Goal: Register for event/course

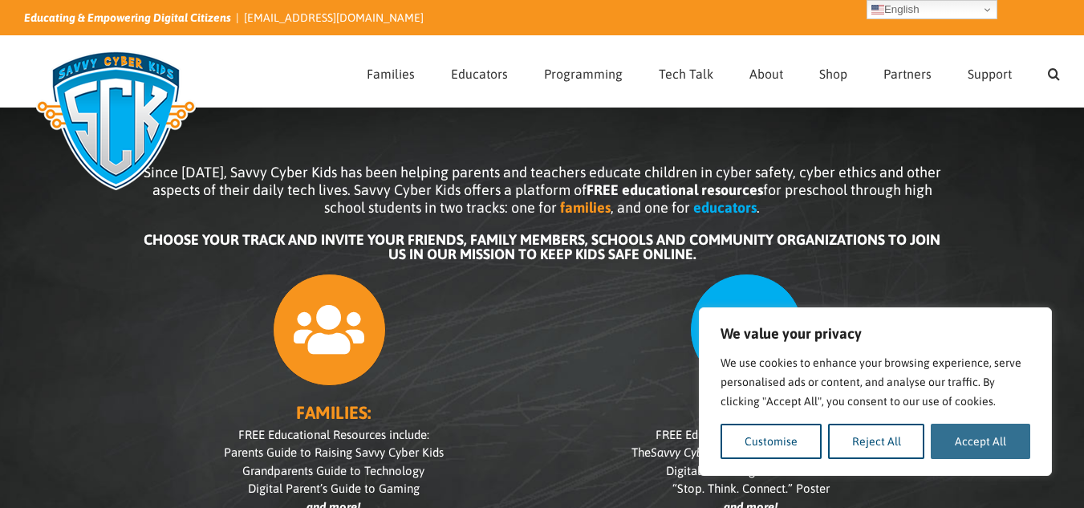
click at [979, 442] on button "Accept All" at bounding box center [979, 440] width 99 height 35
checkbox input "true"
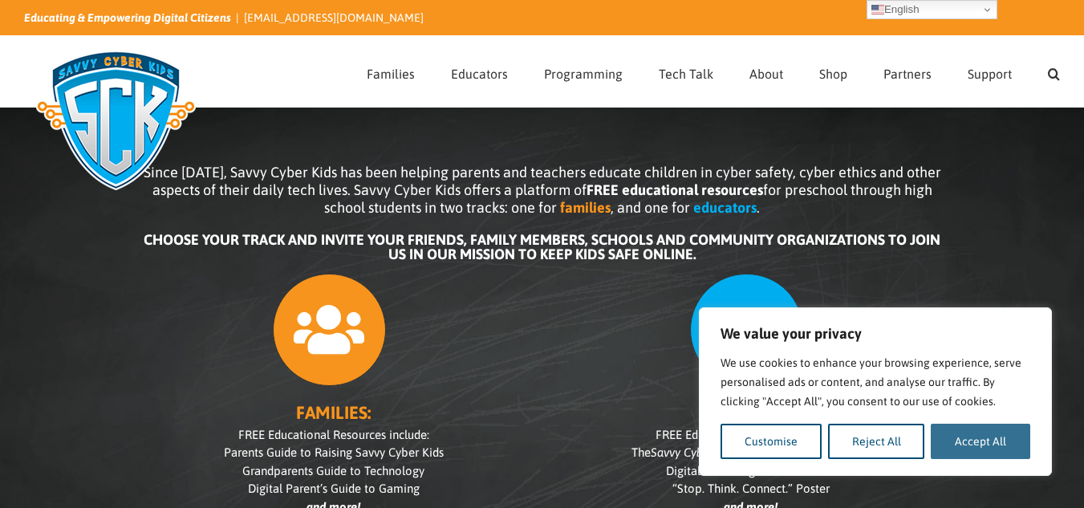
checkbox input "true"
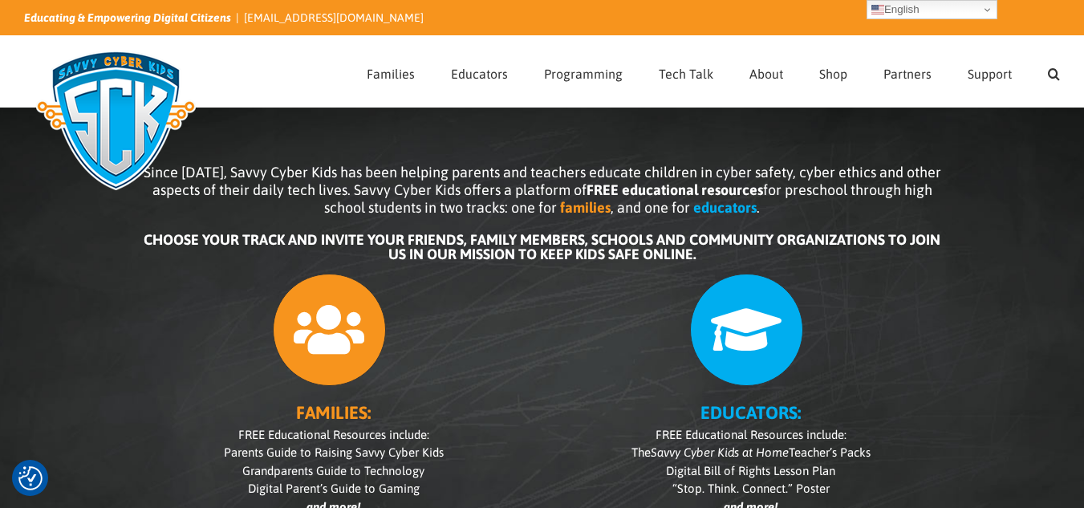
drag, startPoint x: 551, startPoint y: 0, endPoint x: 529, endPoint y: 428, distance: 428.9
click at [529, 428] on div "FAMILIES: FREE Educational Resources include: Parents Guide to Raising Savvy Cy…" at bounding box center [542, 438] width 802 height 347
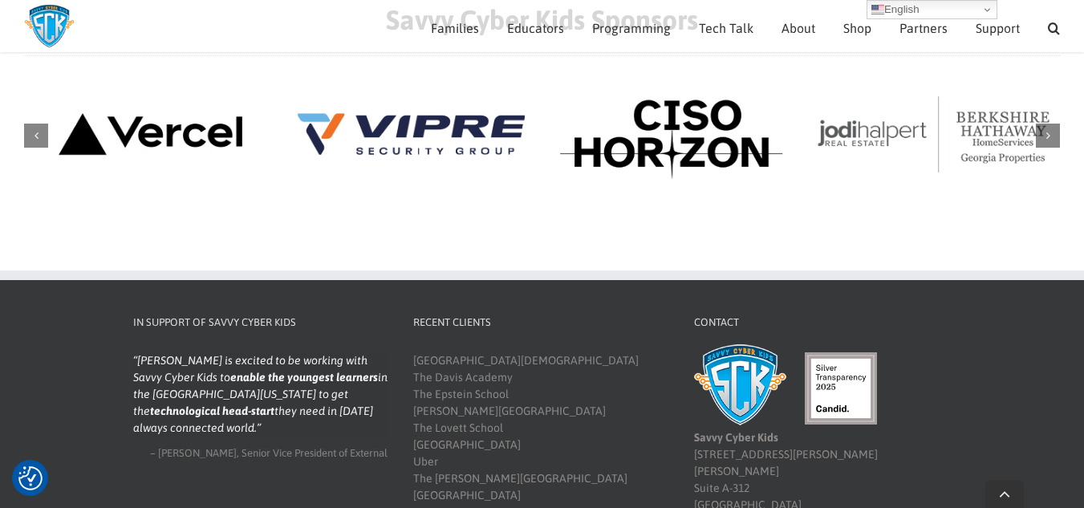
scroll to position [1850, 0]
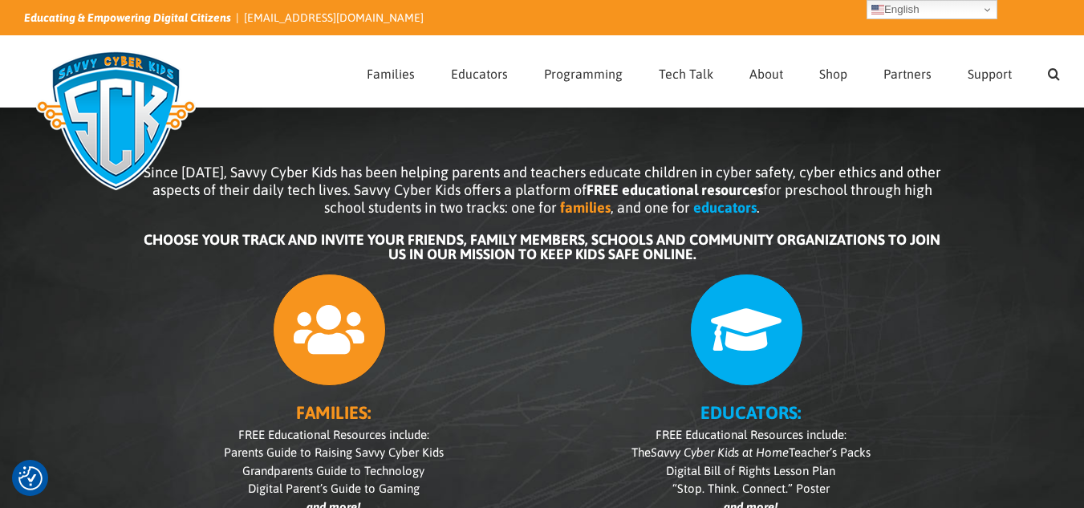
click at [737, 326] on icon at bounding box center [746, 329] width 113 height 113
click at [303, 134] on div "Since 2007, Savvy Cyber Kids has been helping parents and teachers educate chil…" at bounding box center [542, 376] width 882 height 504
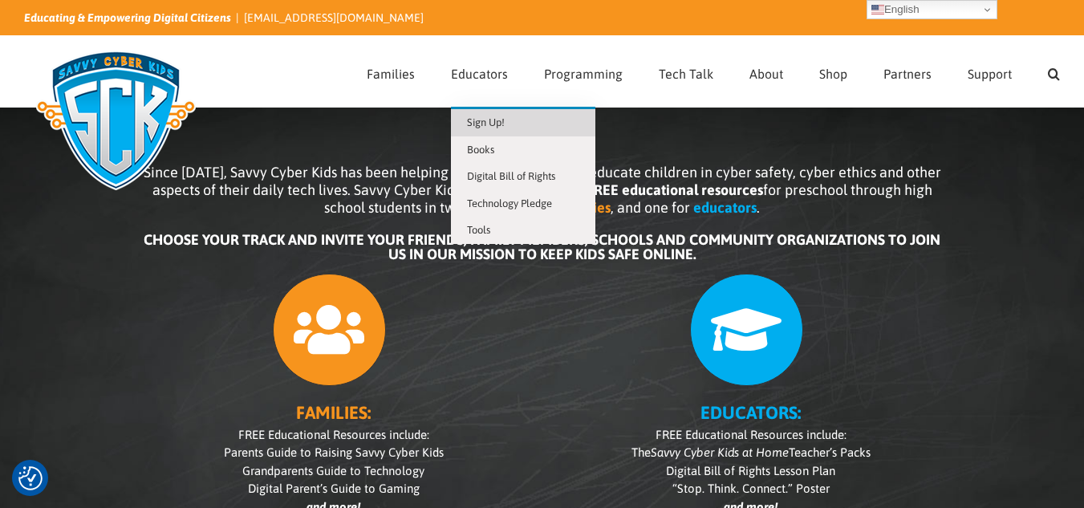
click at [485, 126] on span "Sign Up!" at bounding box center [486, 122] width 38 height 12
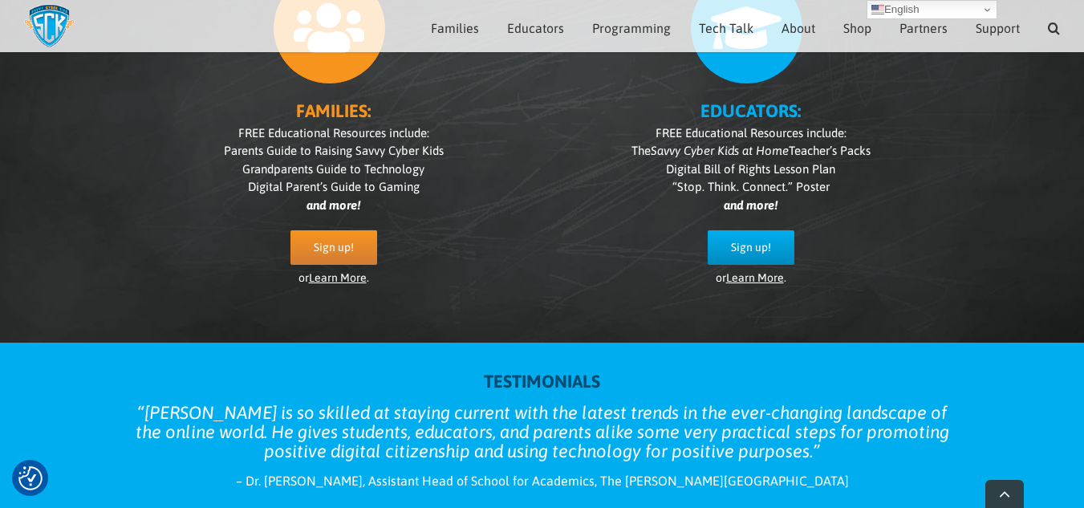
scroll to position [286, 0]
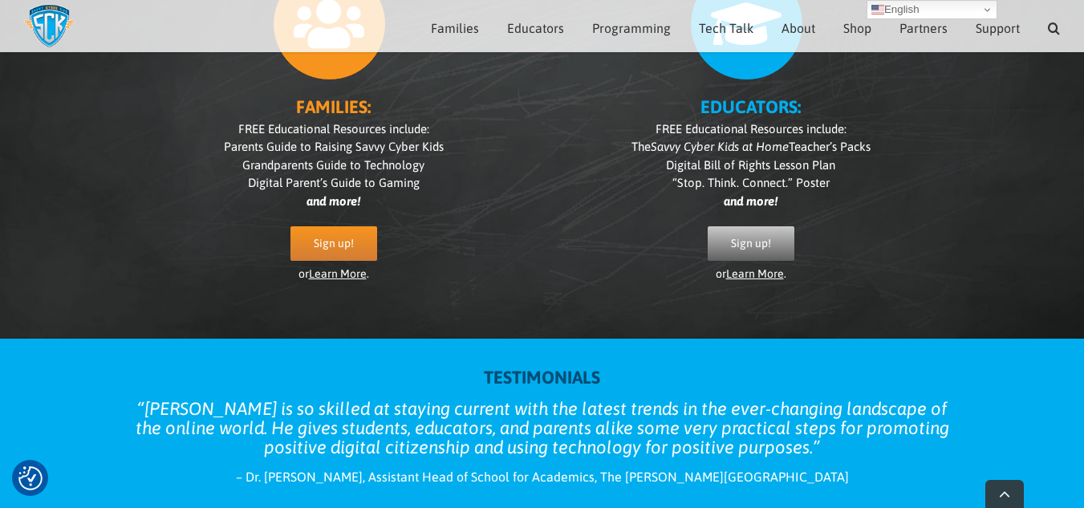
click at [772, 255] on link "Sign up!" at bounding box center [750, 243] width 87 height 34
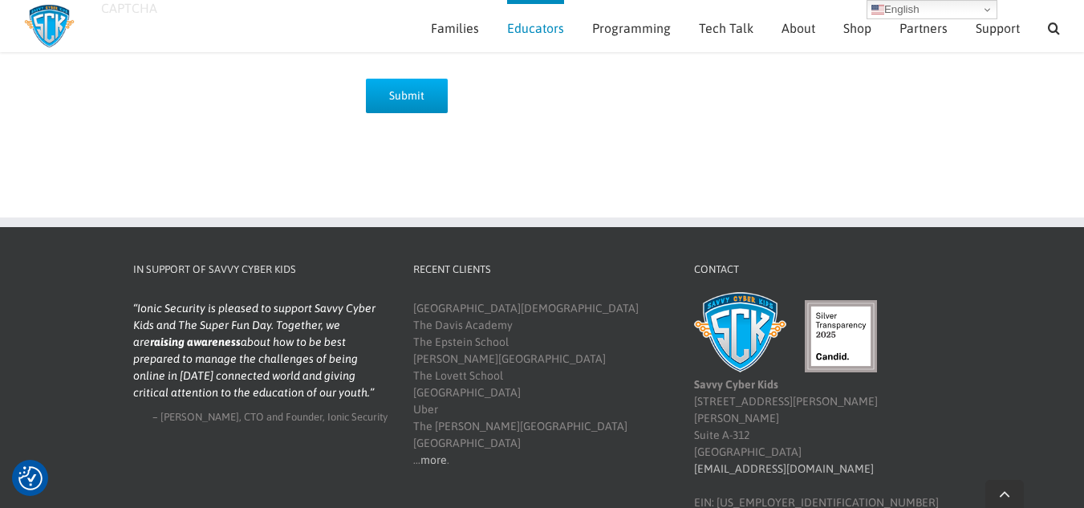
scroll to position [904, 0]
